Goal: Task Accomplishment & Management: Manage account settings

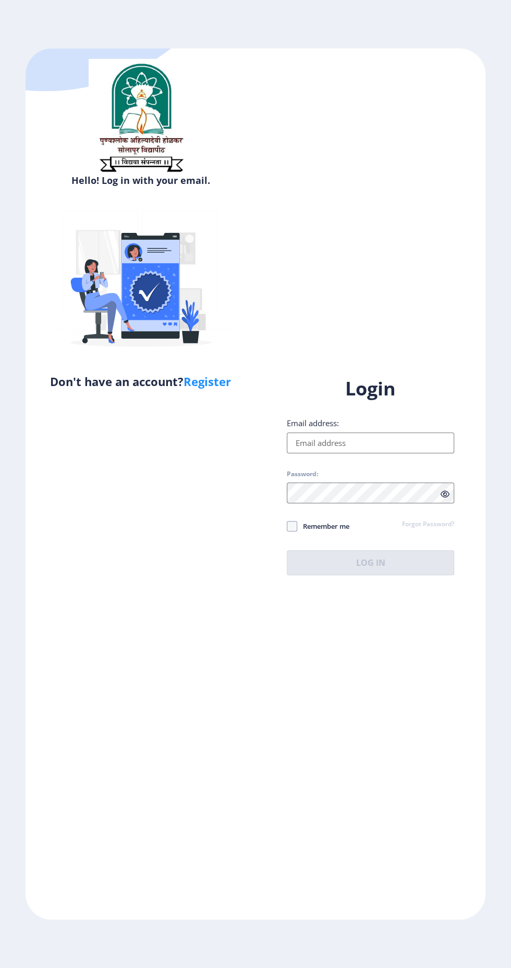
type input "[EMAIL_ADDRESS][DOMAIN_NAME]"
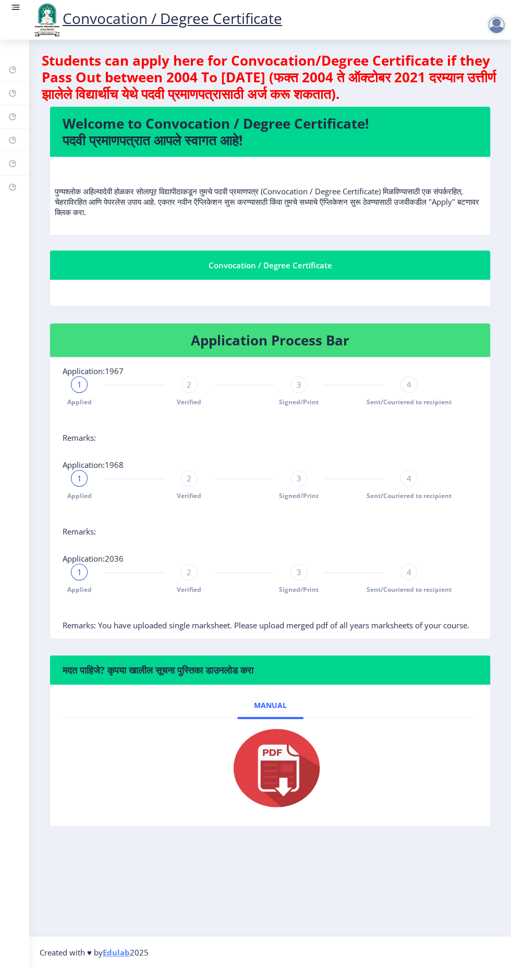
click at [257, 306] on div "Convocation / Degree Certificate" at bounding box center [270, 281] width 457 height 63
click at [365, 185] on p "पुण्यश्लोक अहिल्यादेवी होळकर सोलापूर विद्यापीठाकडून तुमचे पदवी प्रमाणपत्र (Conv…" at bounding box center [270, 191] width 431 height 52
click at [491, 22] on div at bounding box center [496, 25] width 21 height 21
click at [416, 498] on span "Sent/Couriered to recipient" at bounding box center [408, 495] width 85 height 9
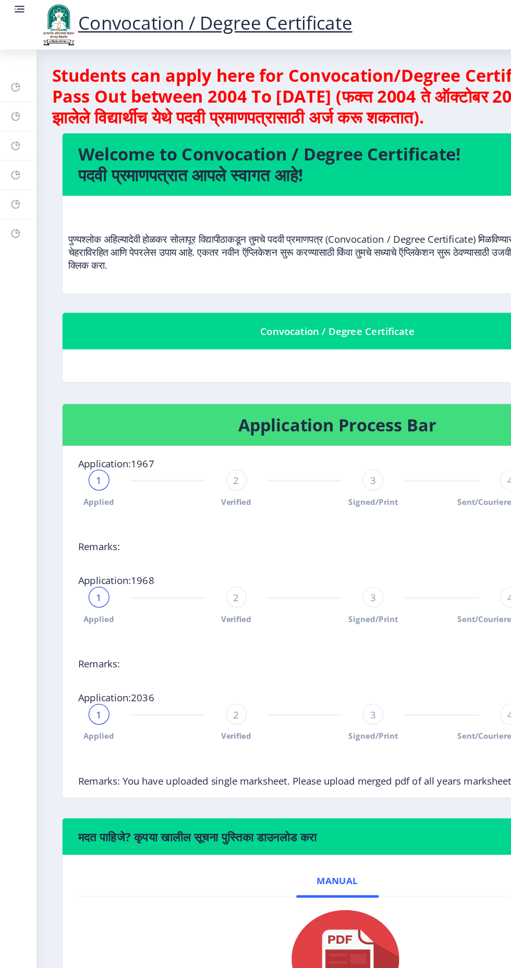
click at [12, 116] on rect at bounding box center [12, 117] width 8 height 8
select select
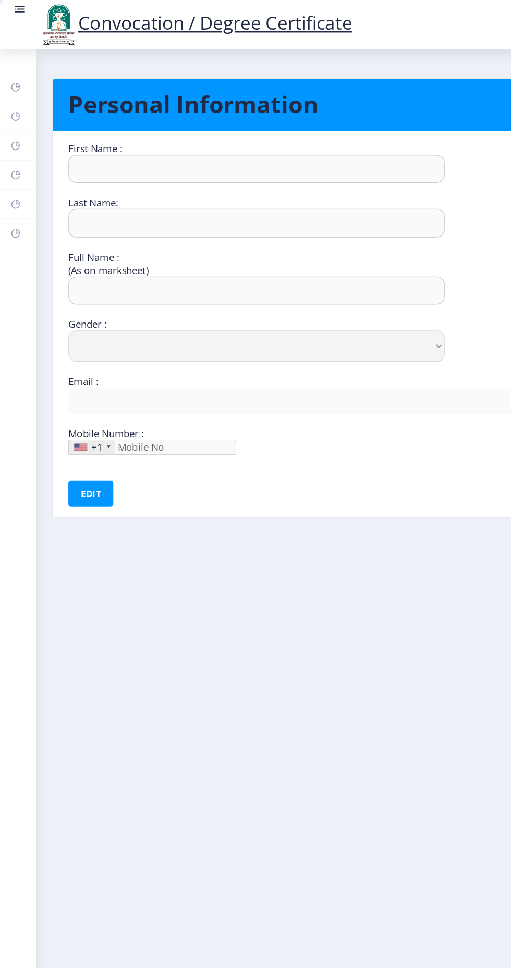
type input "Kiran"
type input "[PERSON_NAME]"
type input "[PERSON_NAME] [PERSON_NAME]"
select select "[DEMOGRAPHIC_DATA]"
type input "[EMAIL_ADDRESS][DOMAIN_NAME]"
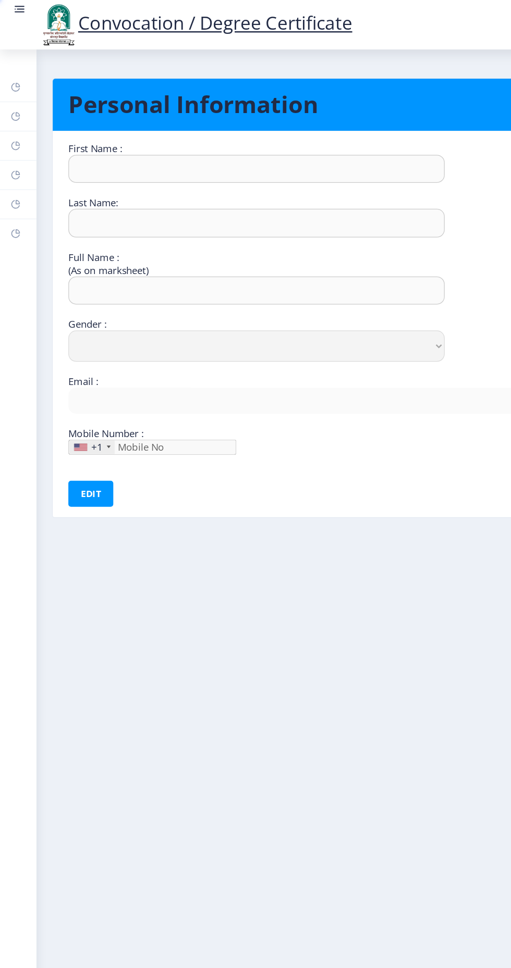
type input "9021488074"
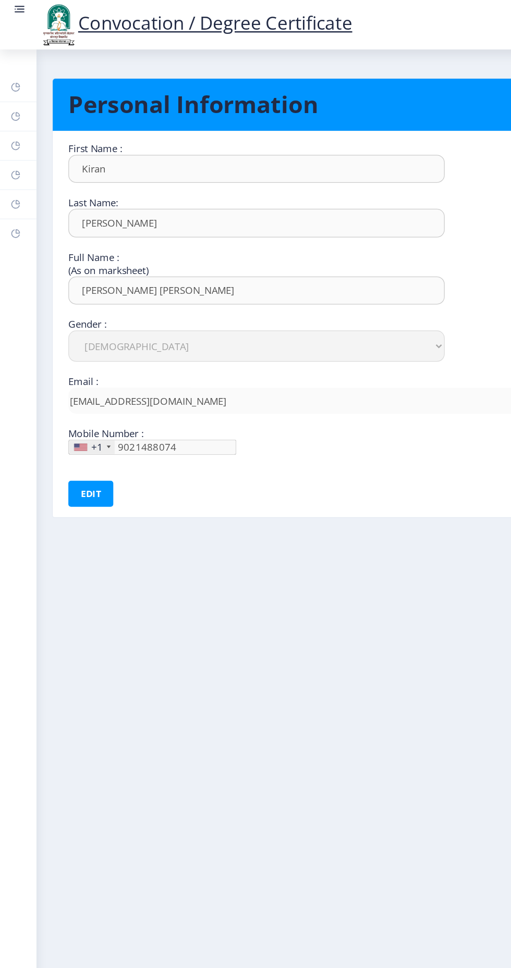
click at [13, 140] on rect at bounding box center [12, 140] width 8 height 8
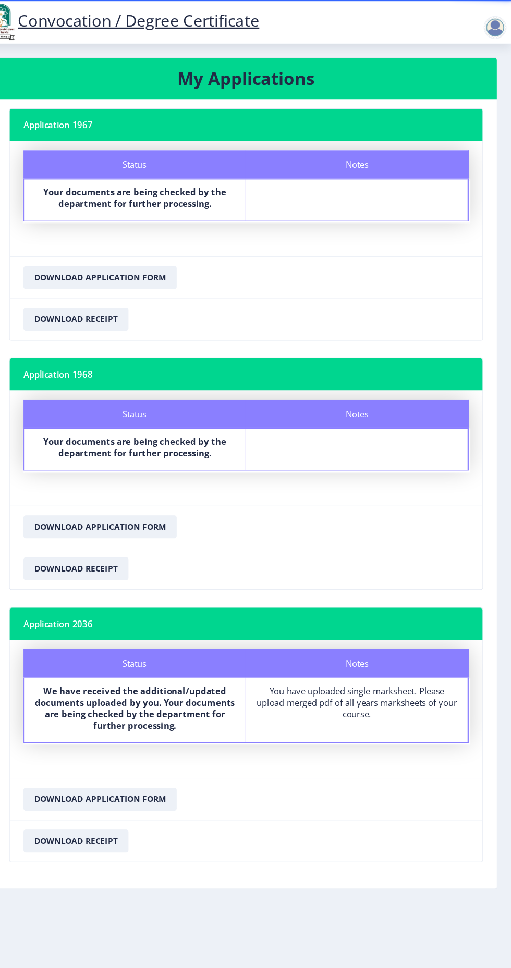
click at [379, 500] on nb-card-footer "Download Receipt" at bounding box center [269, 517] width 429 height 38
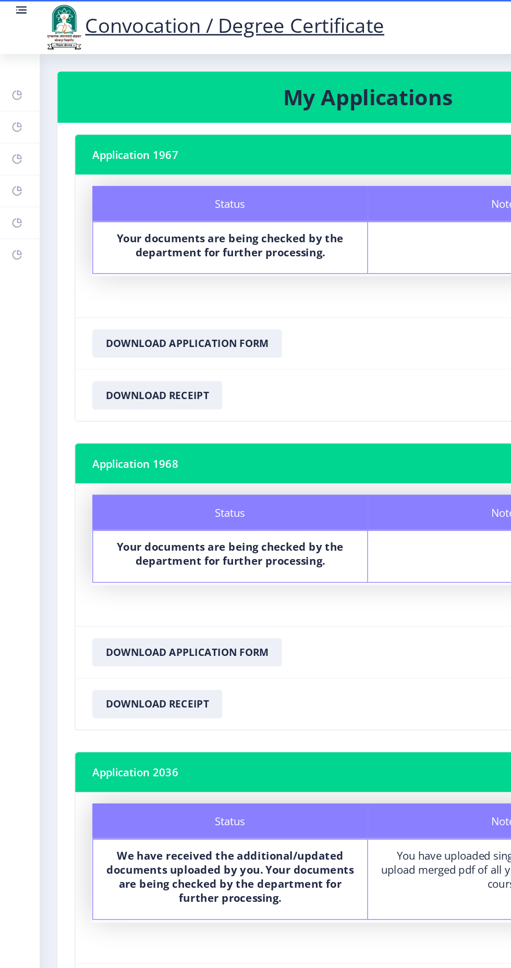
click at [13, 186] on icon at bounding box center [15, 185] width 4 height 4
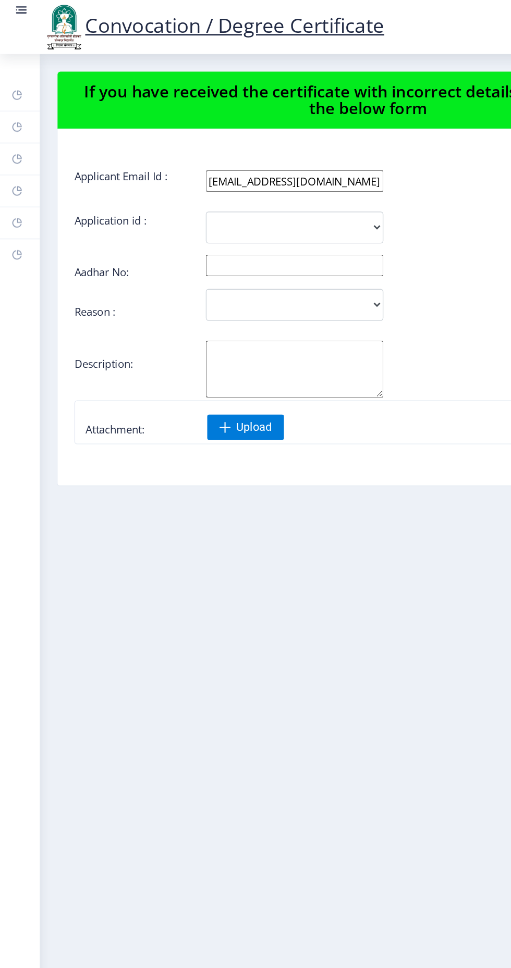
click at [10, 159] on rect at bounding box center [12, 163] width 8 height 8
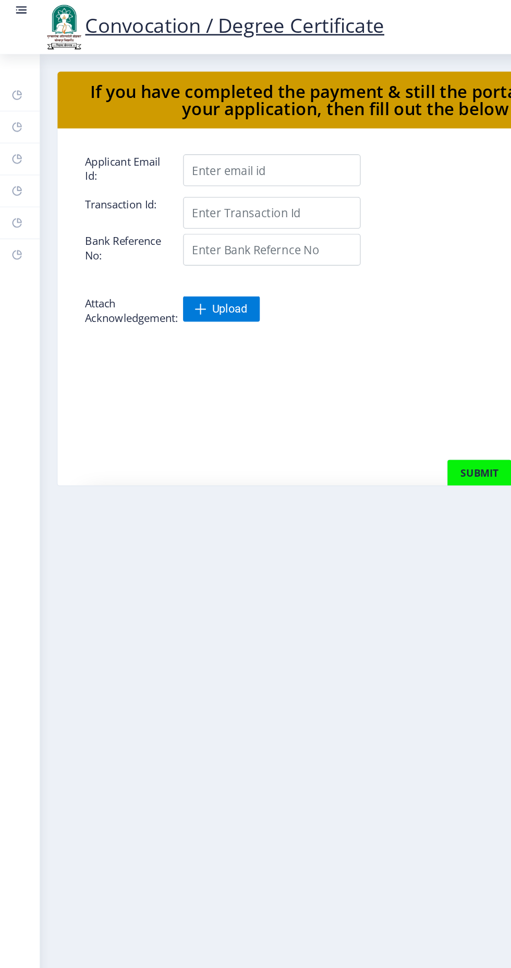
click at [13, 137] on icon at bounding box center [15, 139] width 4 height 4
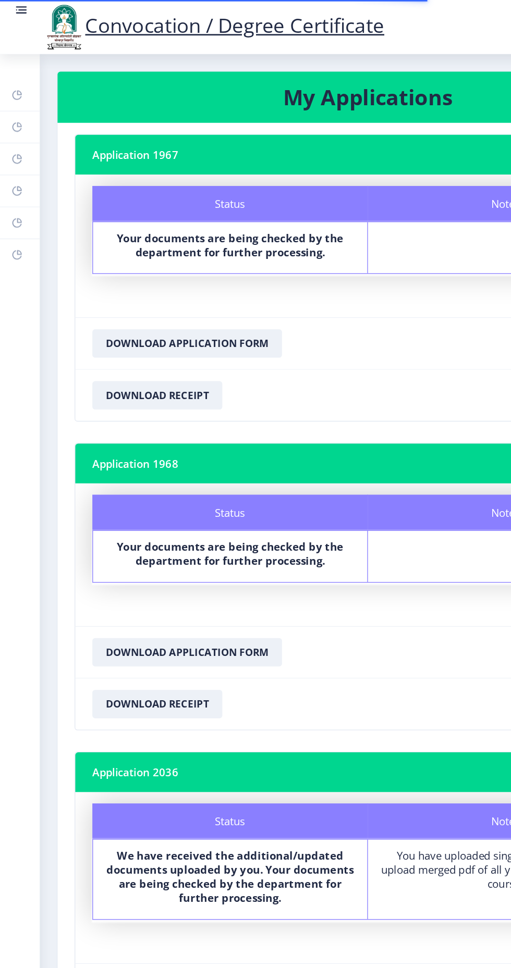
click at [14, 115] on rect at bounding box center [12, 117] width 8 height 8
select select "Male"
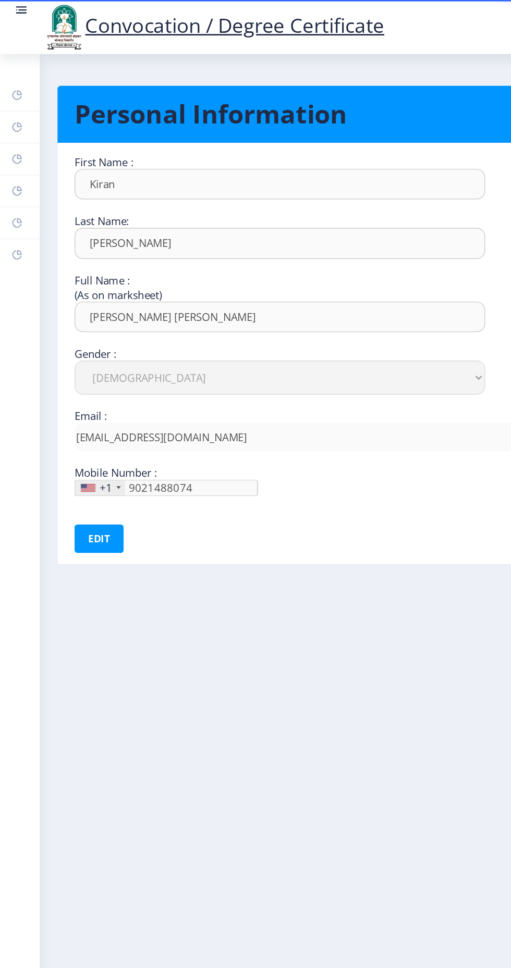
click at [14, 92] on rect at bounding box center [12, 93] width 8 height 8
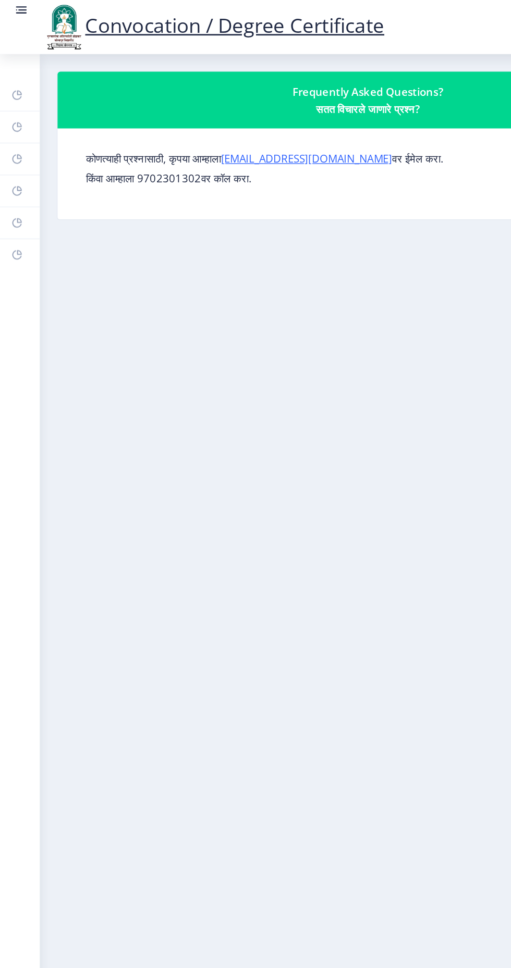
click at [14, 67] on icon at bounding box center [15, 68] width 4 height 4
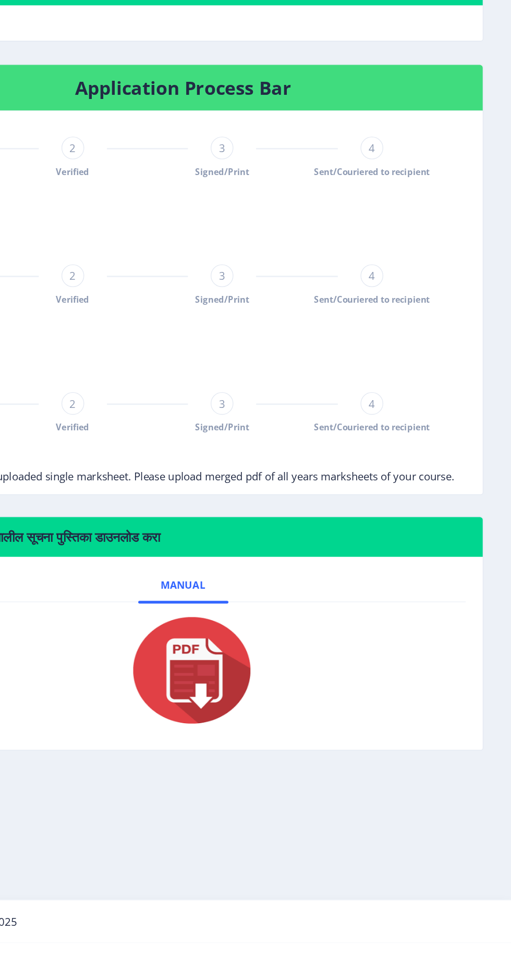
click at [282, 770] on img at bounding box center [270, 768] width 104 height 83
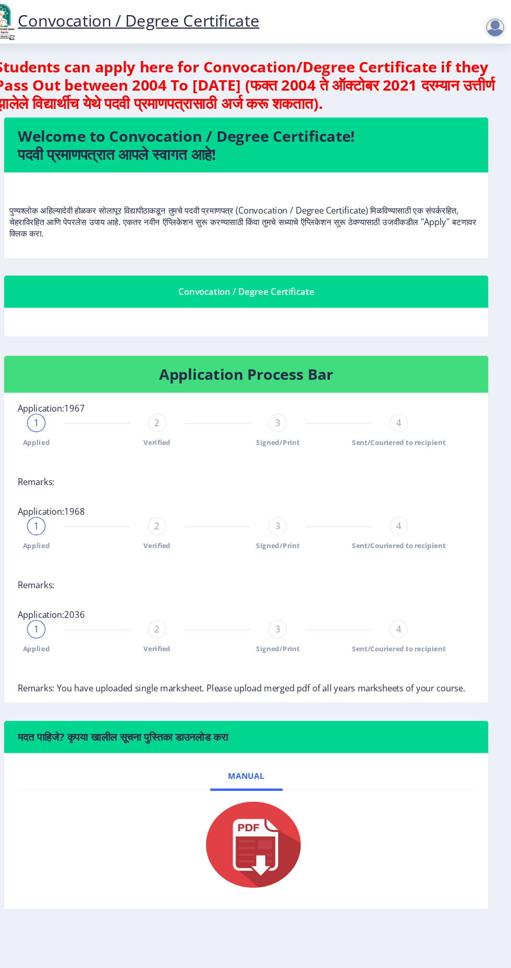
scroll to position [17, 0]
click at [491, 17] on div at bounding box center [496, 25] width 21 height 21
click at [467, 92] on link "Log out" at bounding box center [468, 81] width 83 height 25
